Goal: Information Seeking & Learning: Learn about a topic

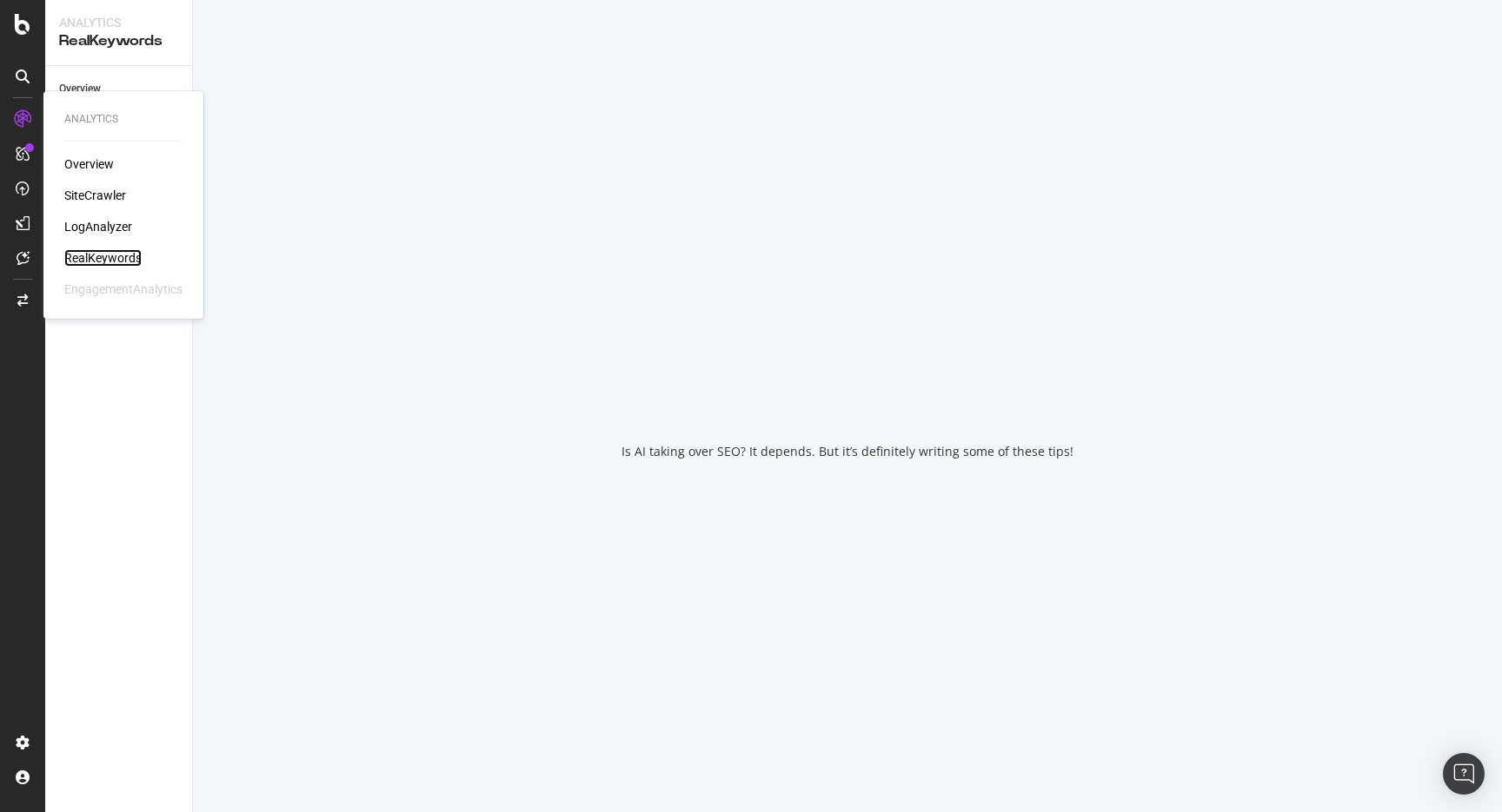
click at [87, 252] on div "RealKeywords" at bounding box center [103, 257] width 78 height 18
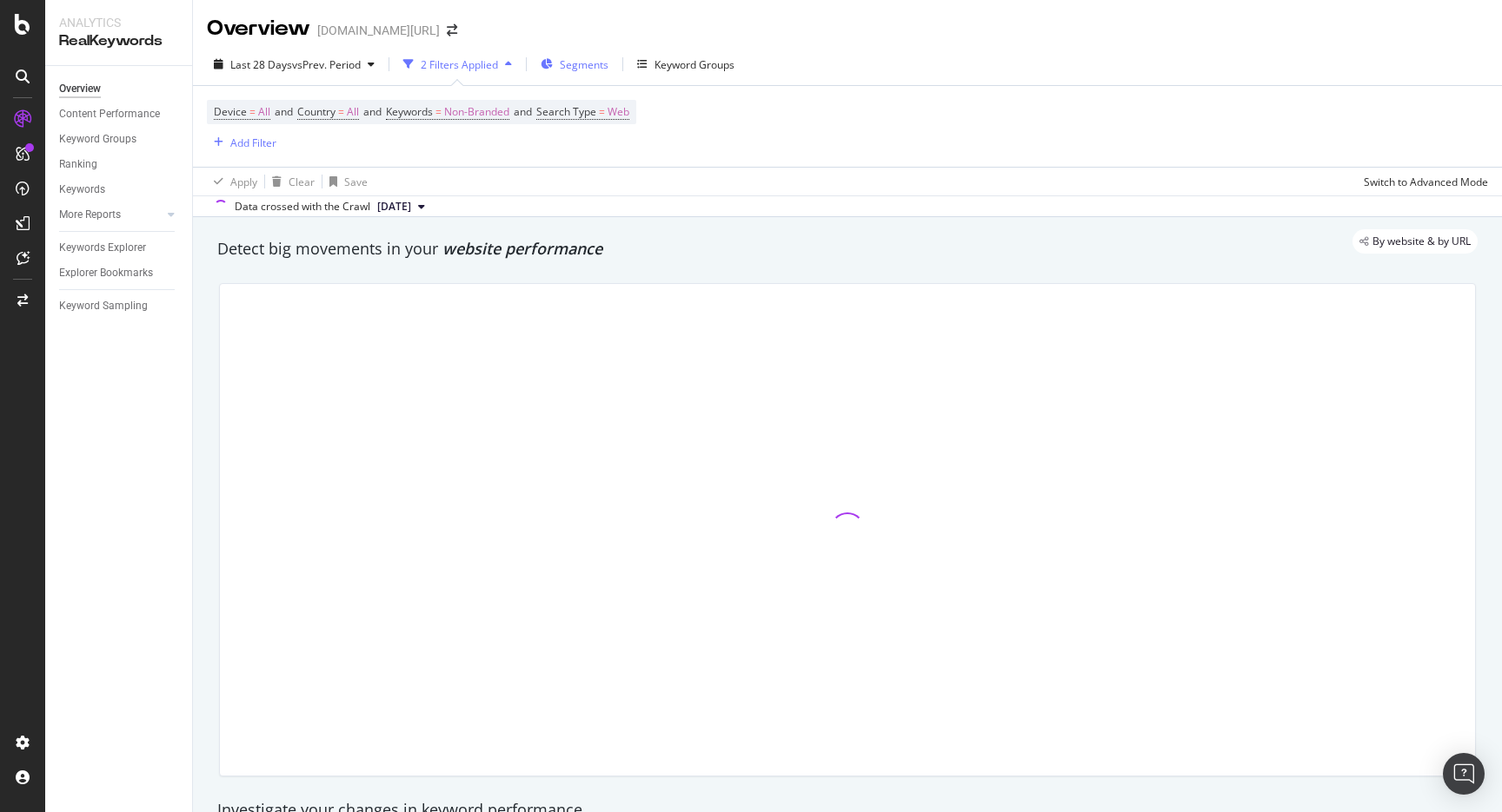
click at [600, 77] on div "Segments" at bounding box center [574, 65] width 67 height 26
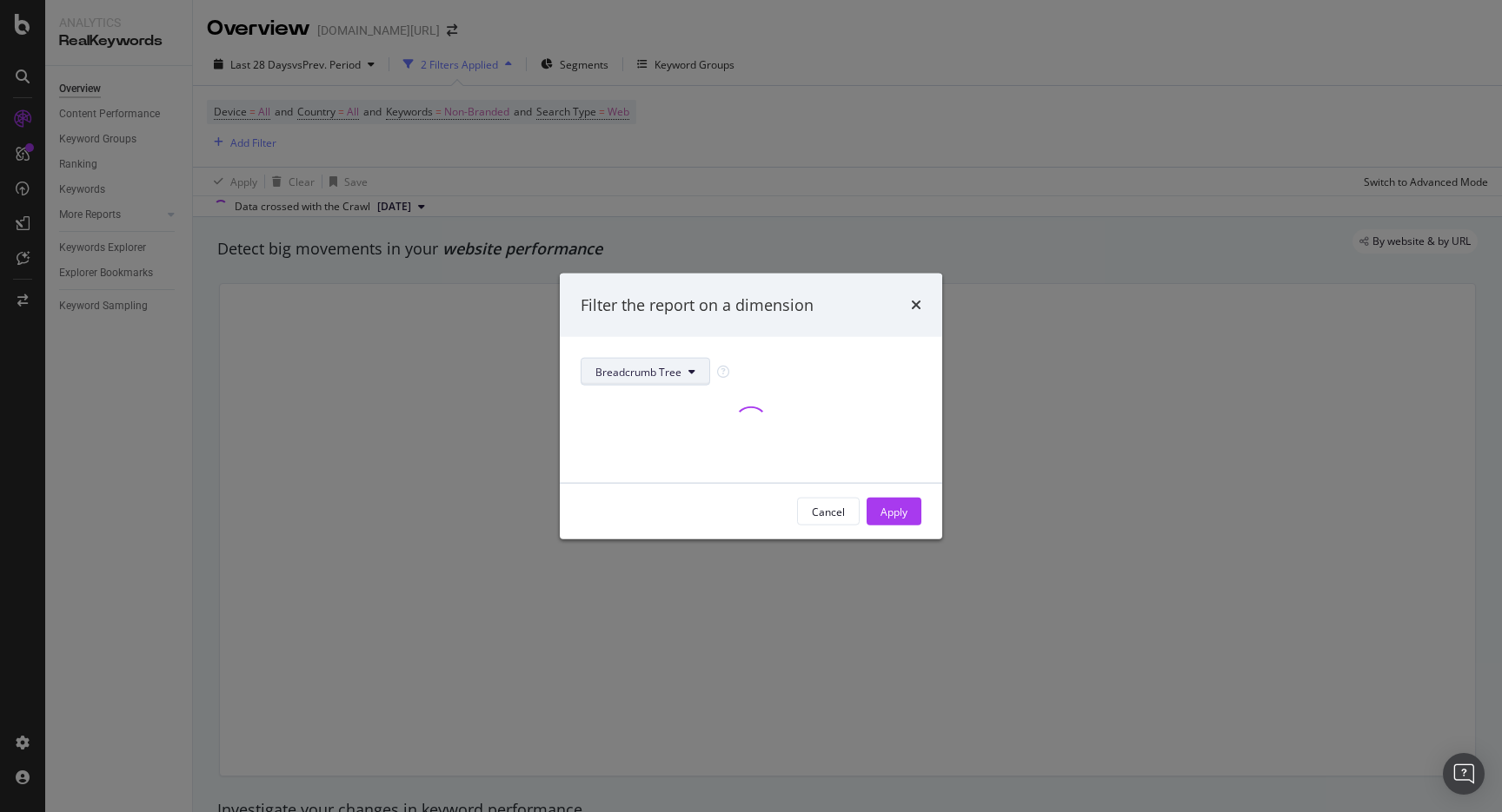
click at [664, 372] on span "Breadcrumb Tree" at bounding box center [638, 371] width 86 height 15
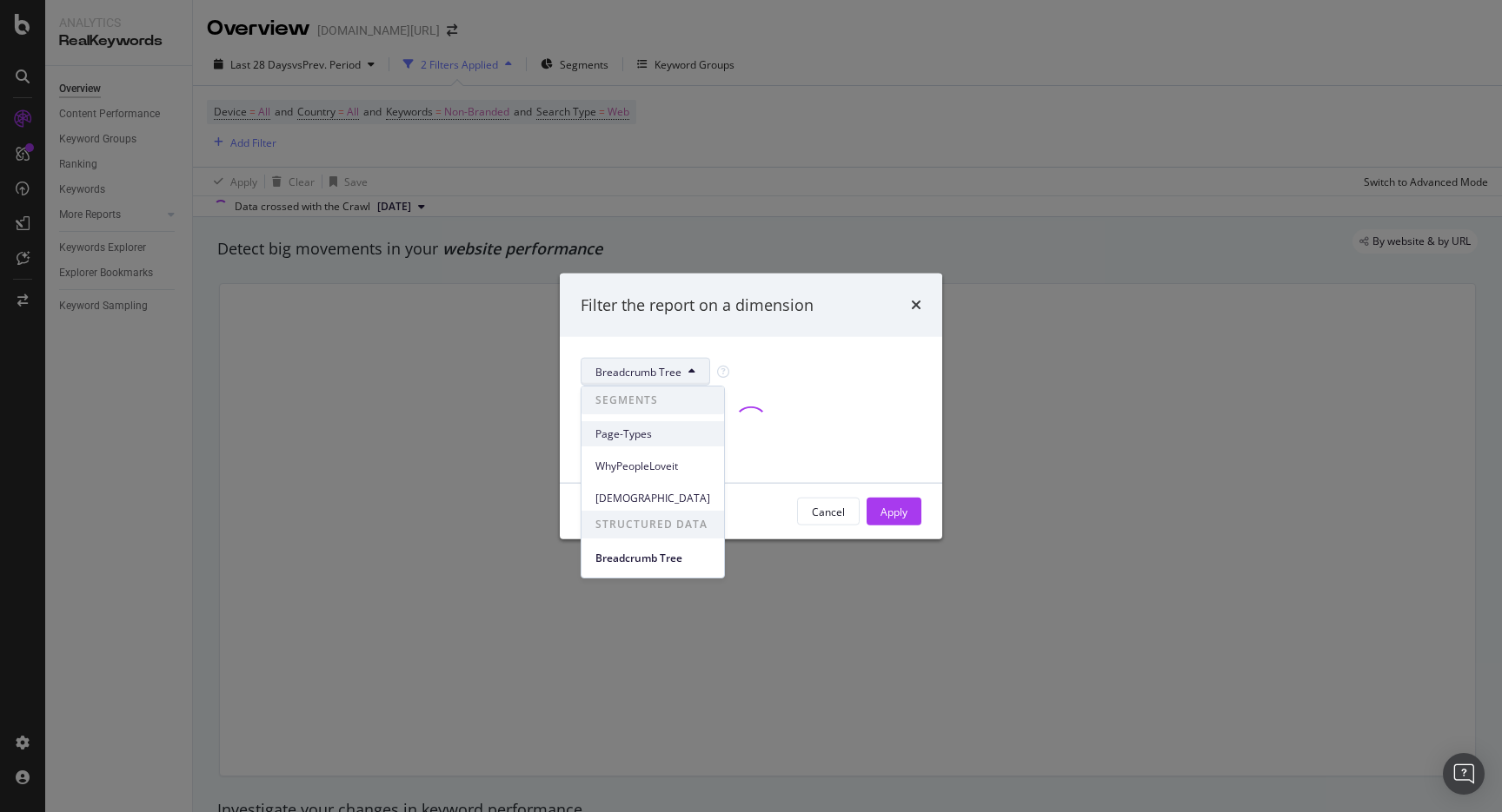
click at [645, 428] on span "Page-Types" at bounding box center [653, 434] width 114 height 16
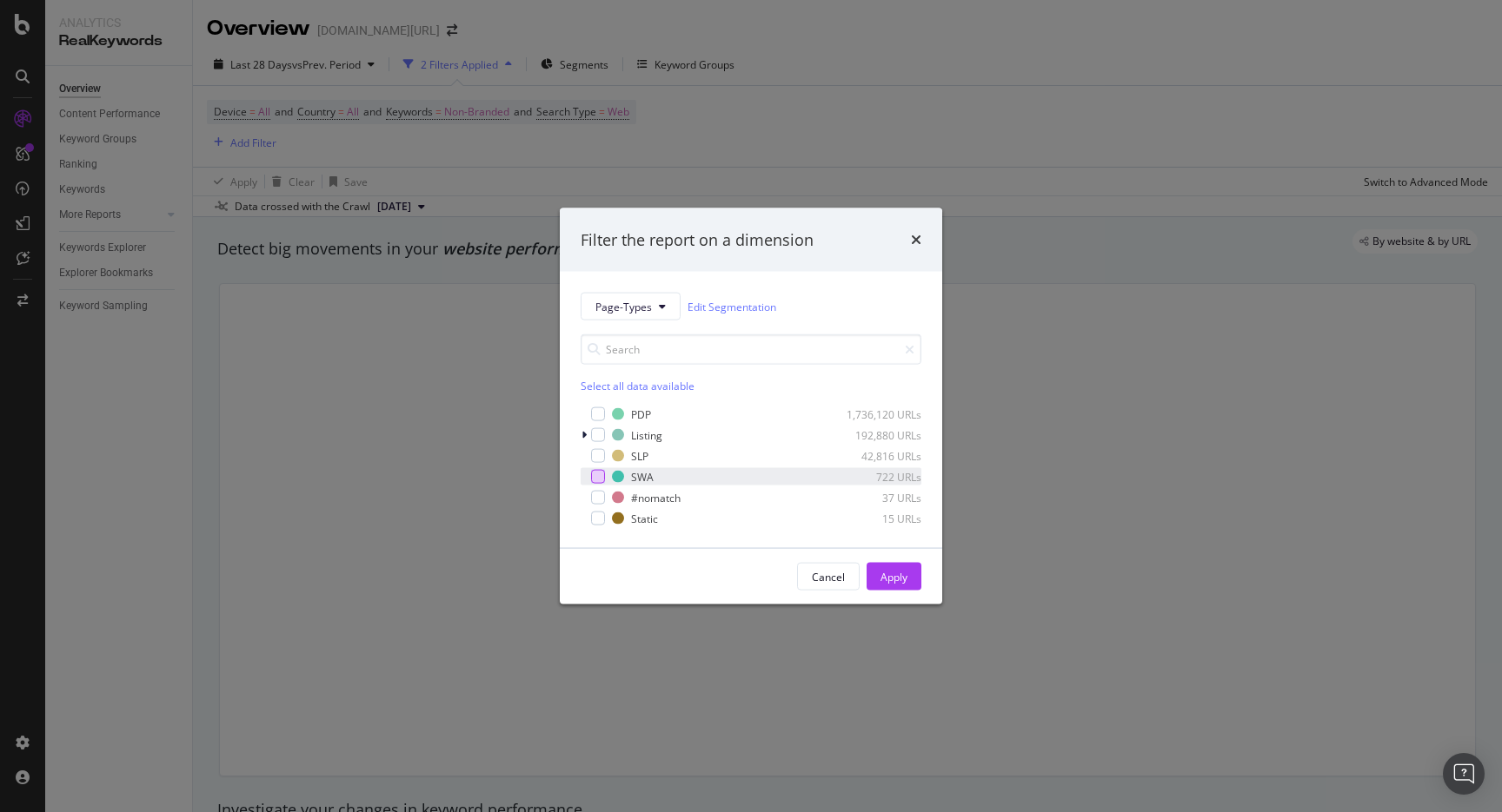
click at [595, 474] on div "modal" at bounding box center [597, 476] width 14 height 14
click at [889, 585] on div "Apply" at bounding box center [894, 577] width 27 height 26
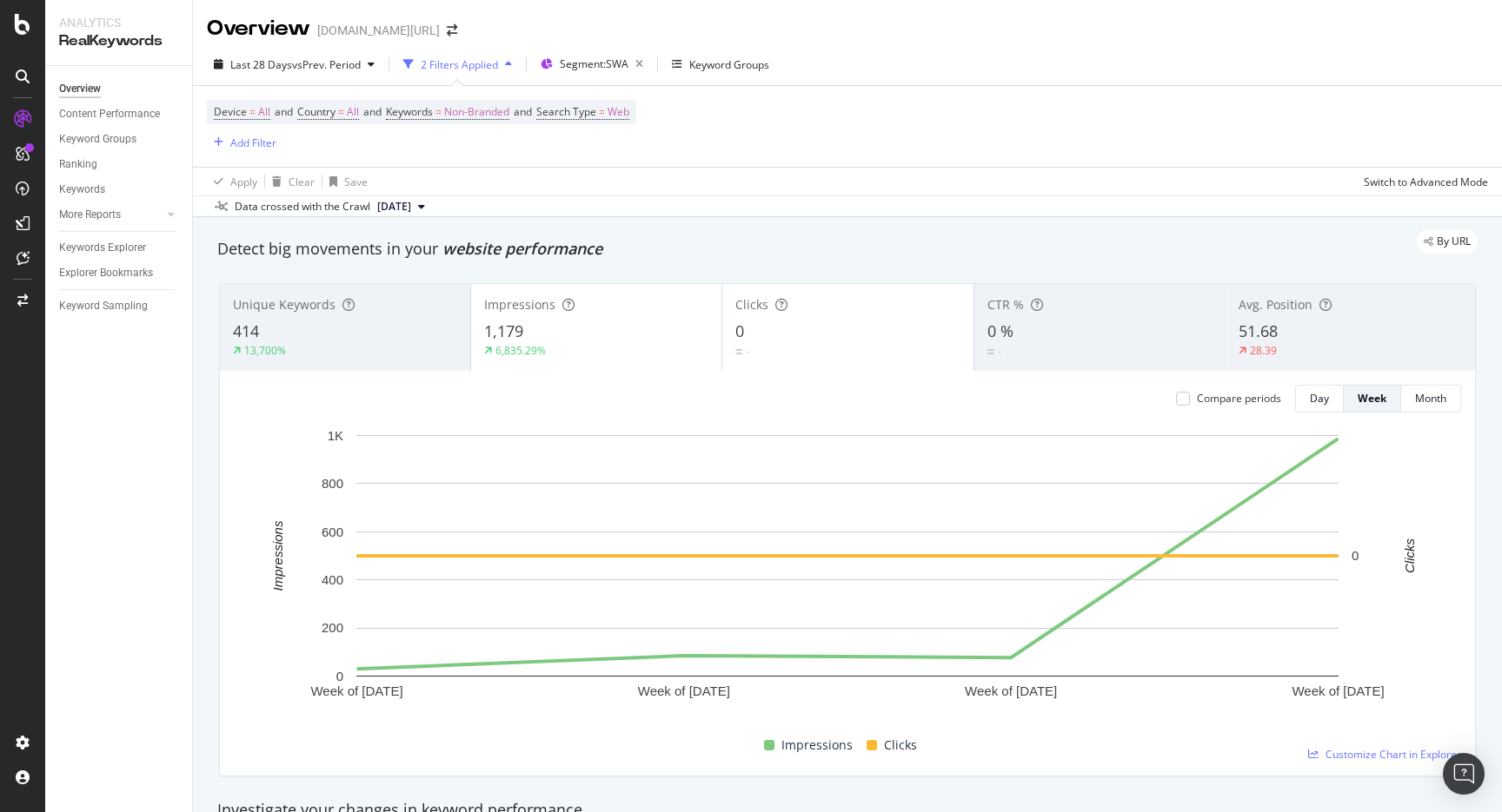
scroll to position [30, 0]
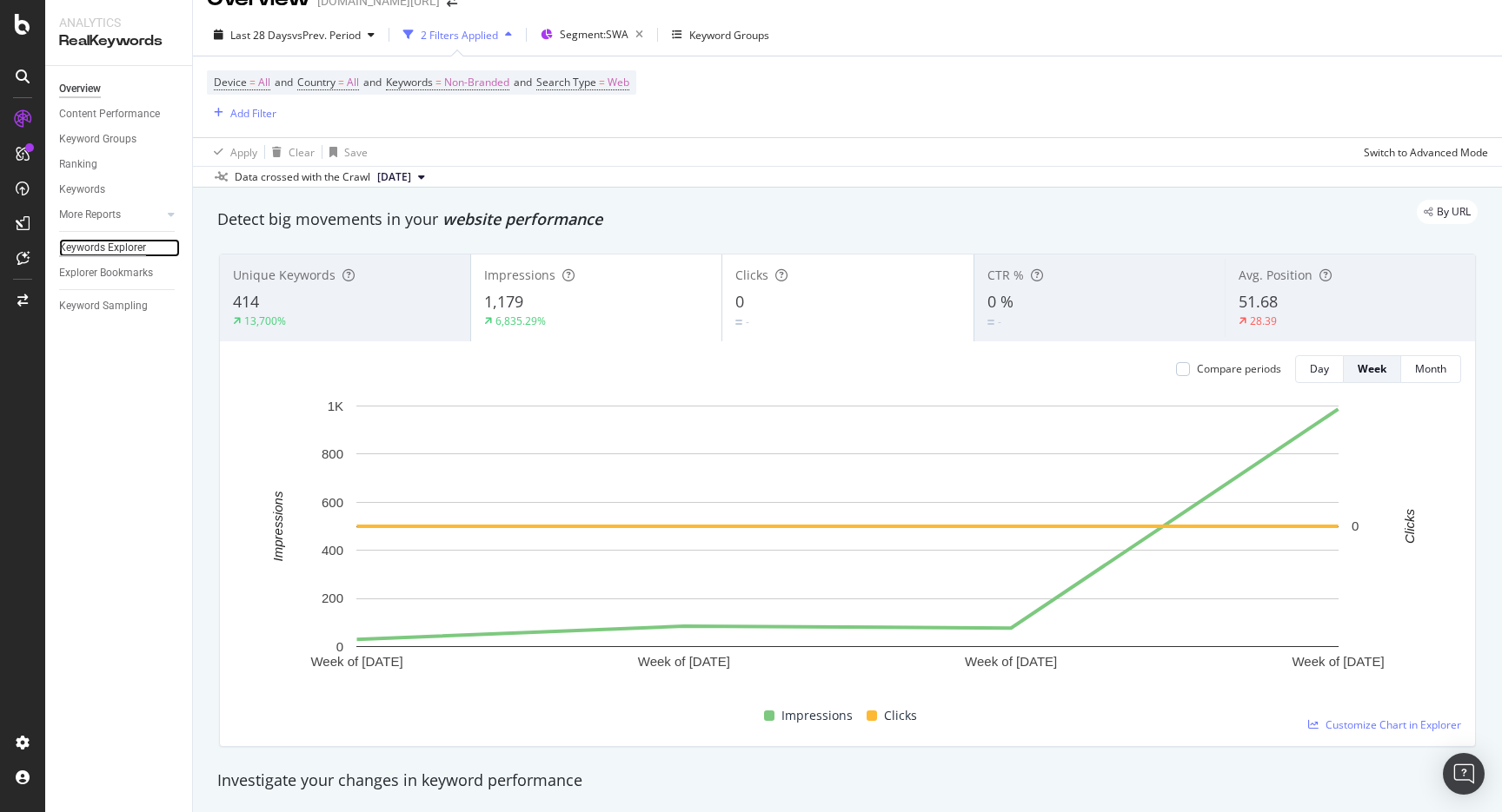
click at [96, 253] on div "Keywords Explorer" at bounding box center [102, 248] width 87 height 18
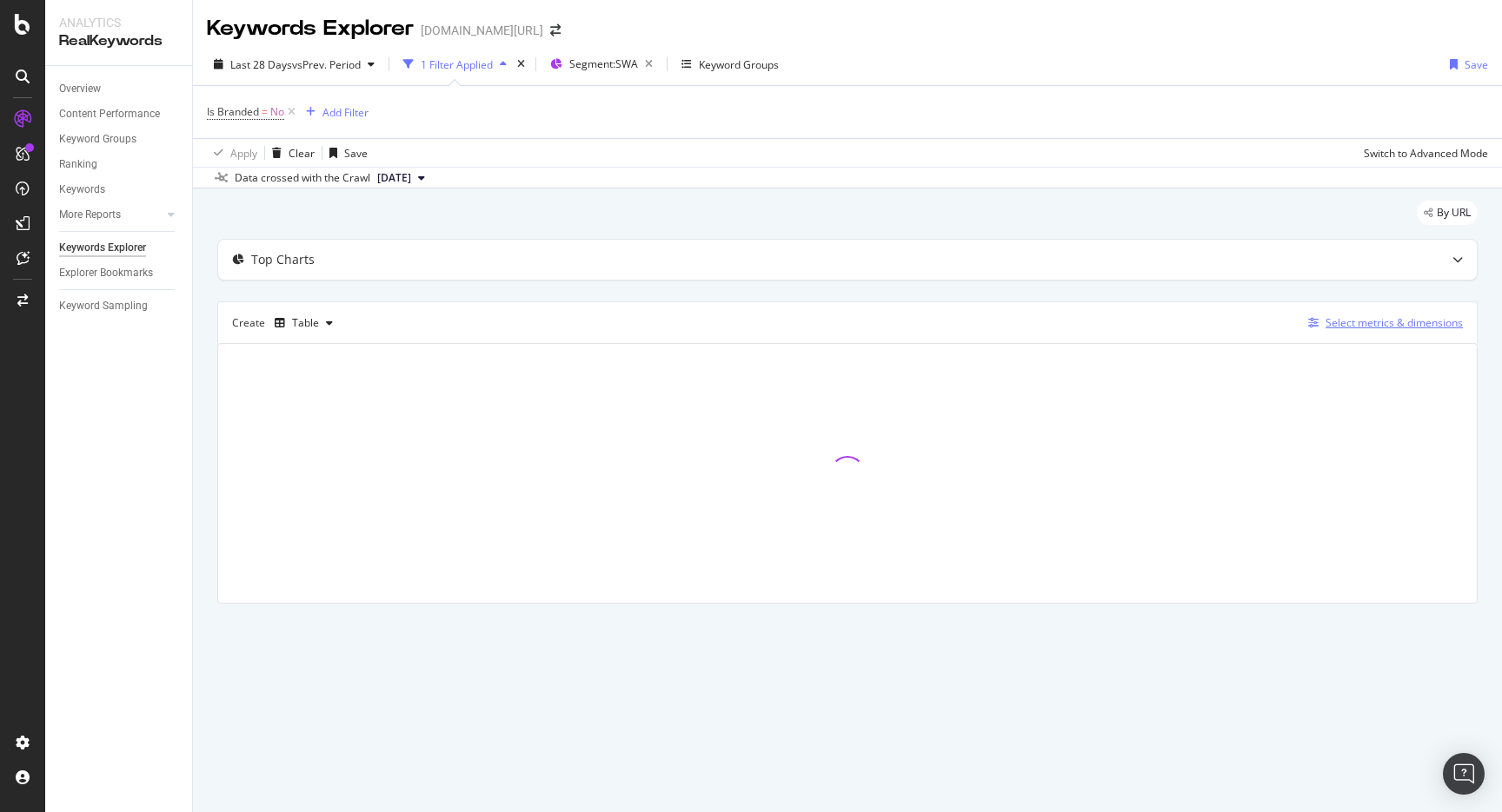
click at [1390, 321] on div "Select metrics & dimensions" at bounding box center [1394, 323] width 138 height 15
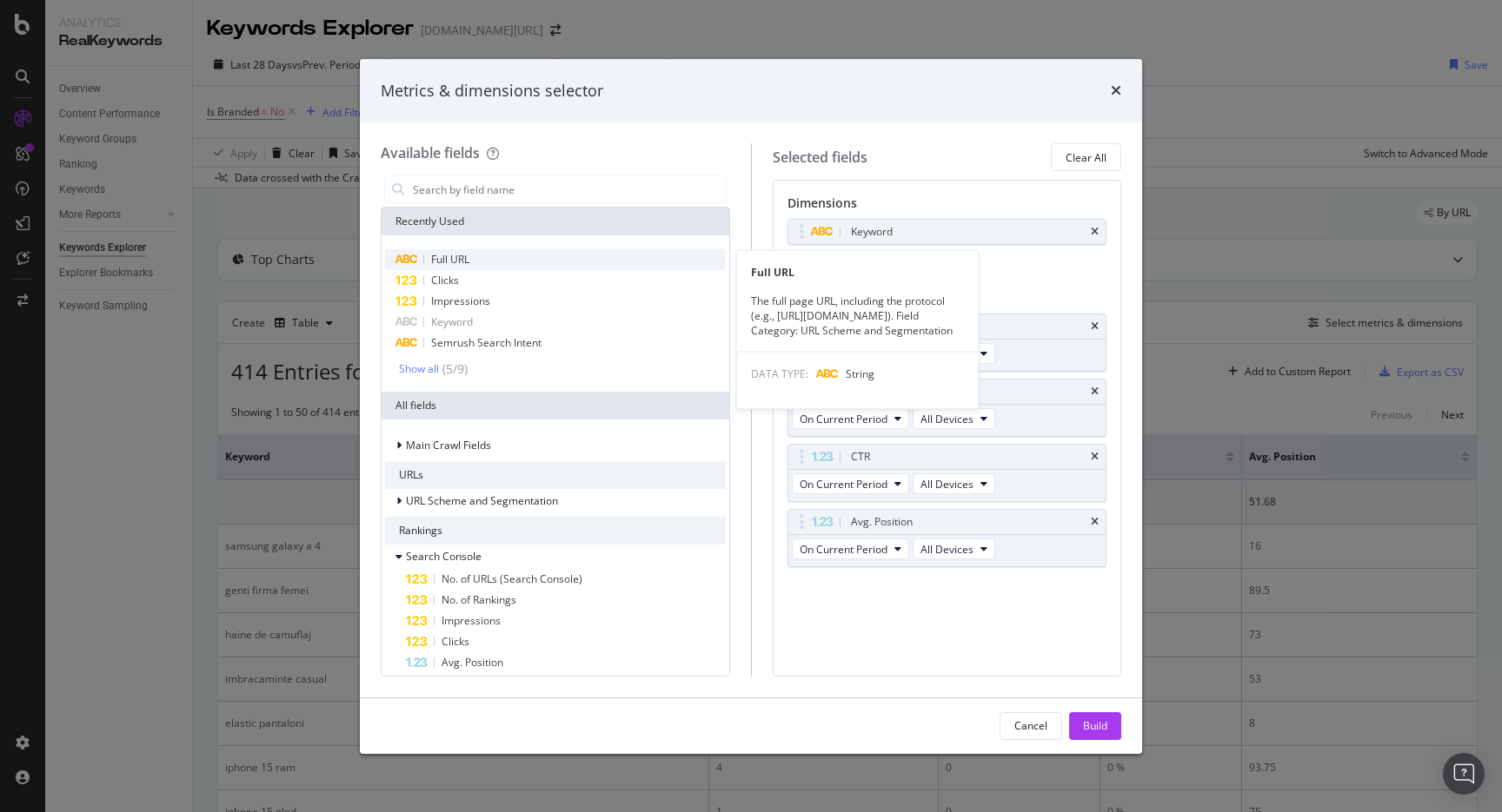
click at [559, 254] on div "Full URL" at bounding box center [555, 259] width 341 height 21
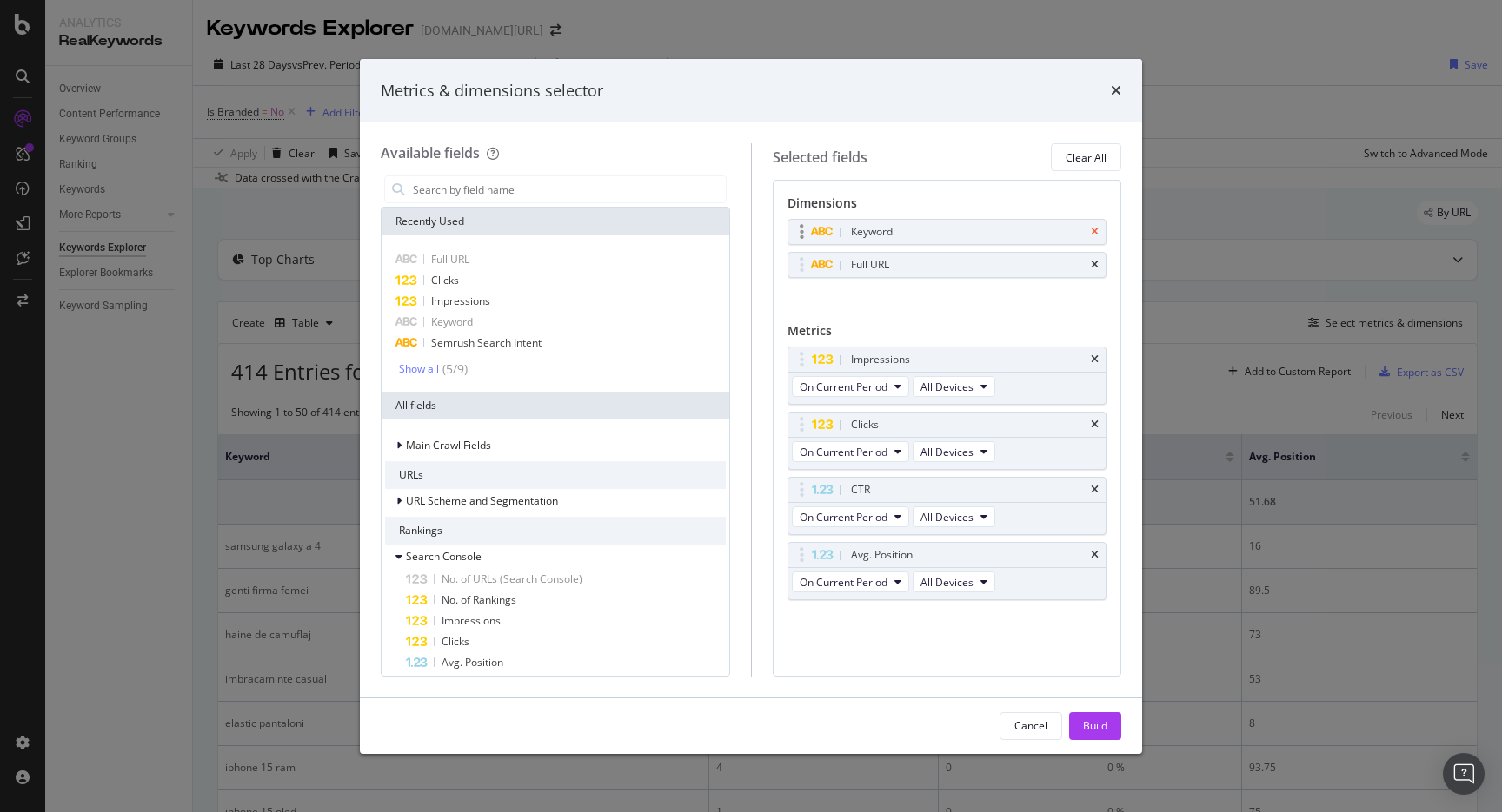
click at [1096, 231] on icon "times" at bounding box center [1094, 232] width 7 height 10
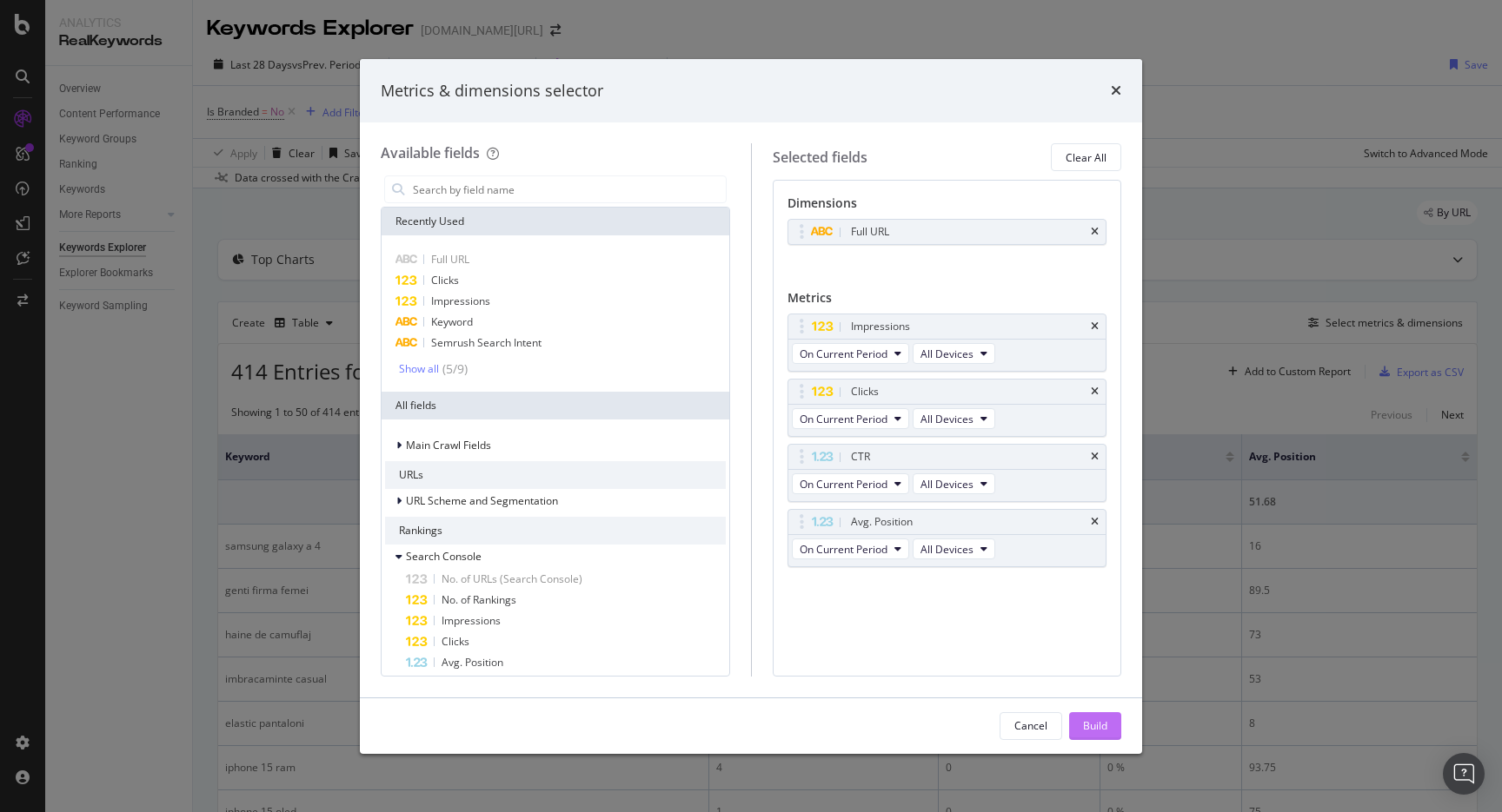
click at [1097, 736] on div "Build" at bounding box center [1095, 726] width 24 height 26
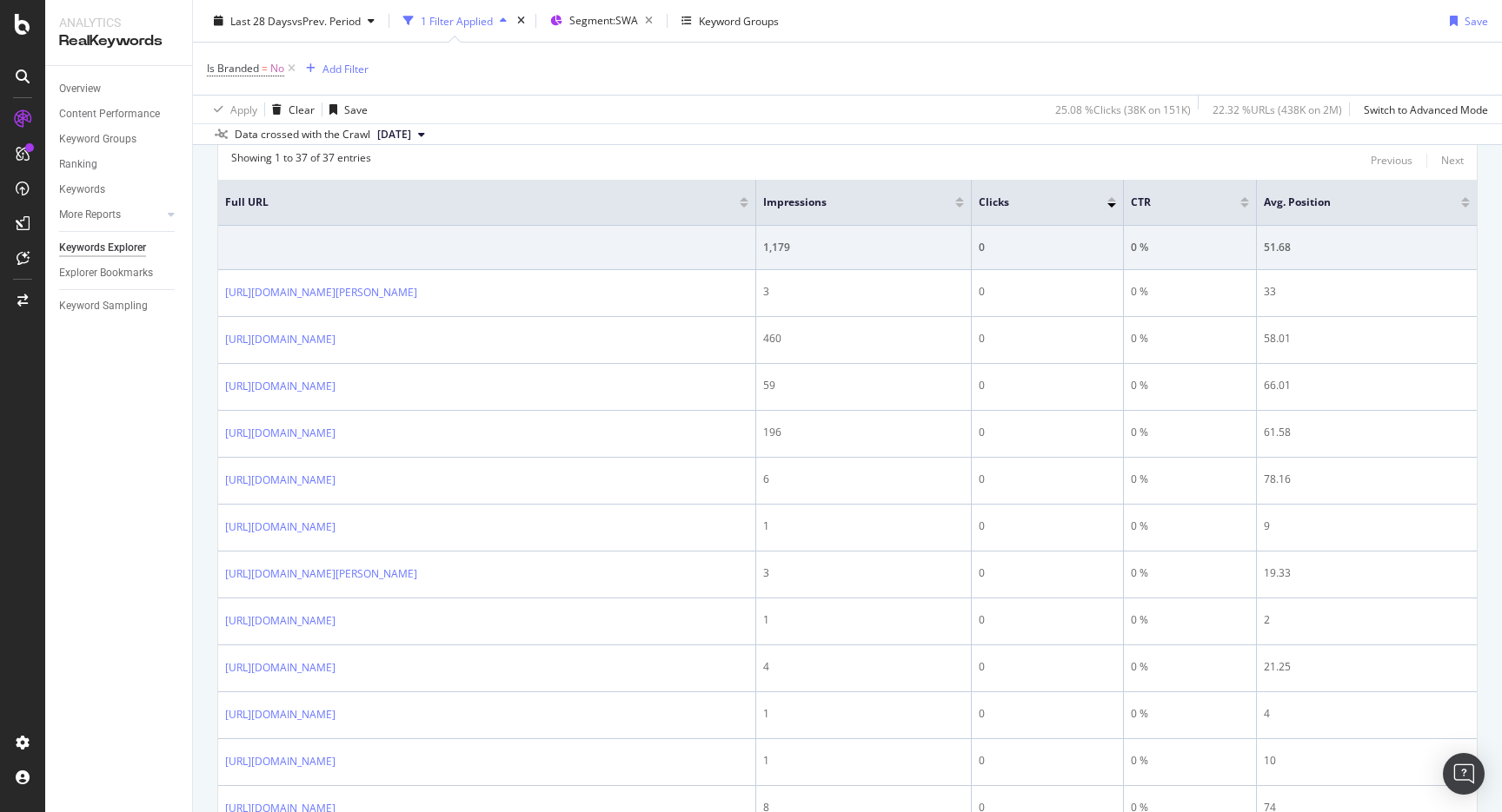
scroll to position [19, 0]
